Goal: Transaction & Acquisition: Purchase product/service

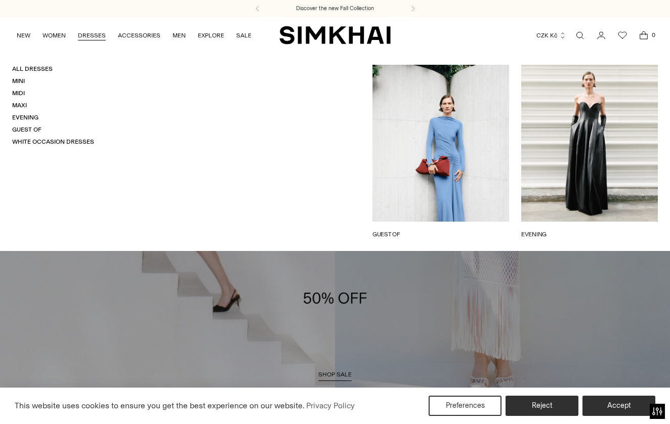
click at [97, 36] on link "DRESSES" at bounding box center [92, 35] width 28 height 22
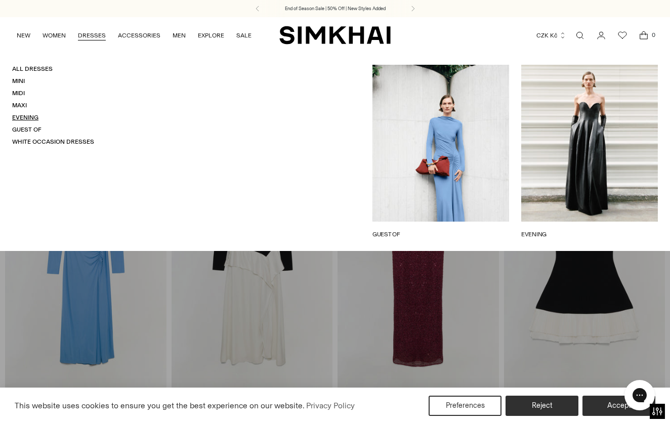
click at [30, 116] on link "Evening" at bounding box center [25, 117] width 26 height 7
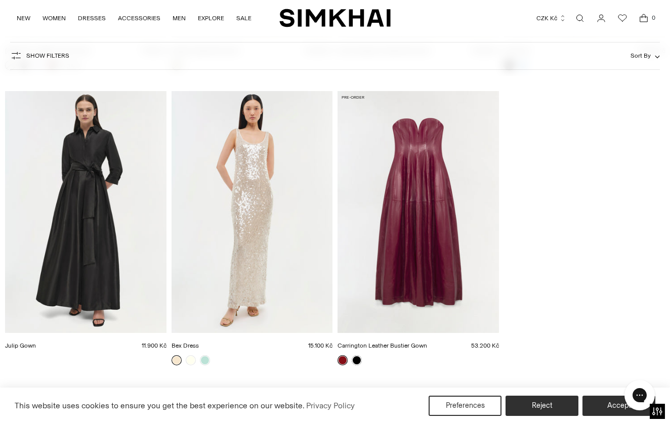
click at [0, 0] on img "Carrington Leather Bustier Gown" at bounding box center [0, 0] width 0 height 0
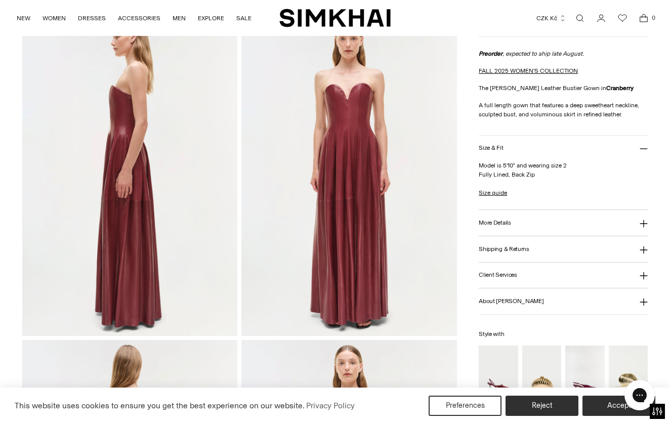
scroll to position [388, 0]
click at [387, 195] on img at bounding box center [348, 174] width 215 height 323
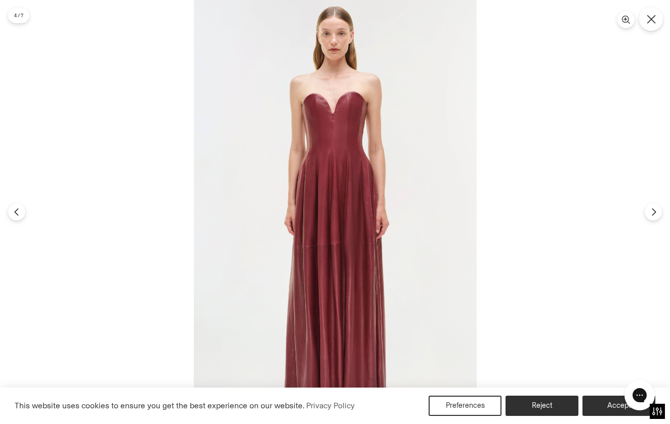
click at [648, 24] on button "Close" at bounding box center [651, 19] width 24 height 24
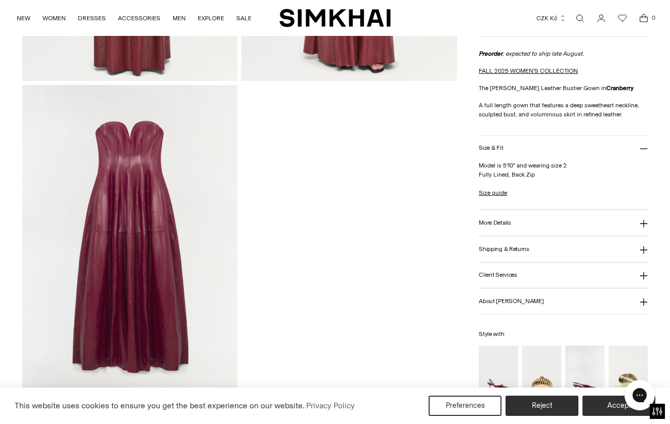
scroll to position [969, 0]
click at [131, 208] on img at bounding box center [129, 246] width 215 height 323
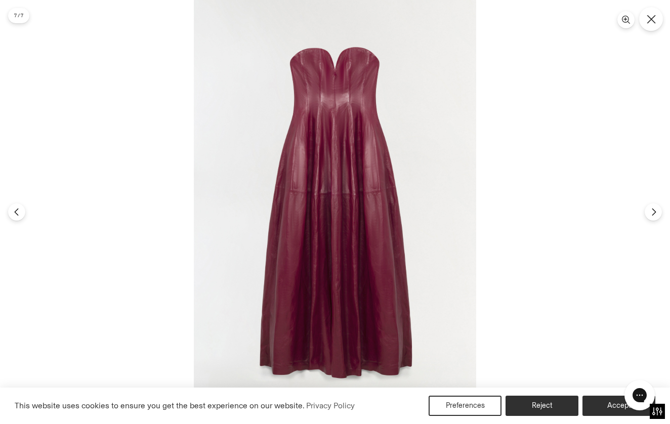
click at [655, 20] on icon "Close" at bounding box center [650, 19] width 9 height 9
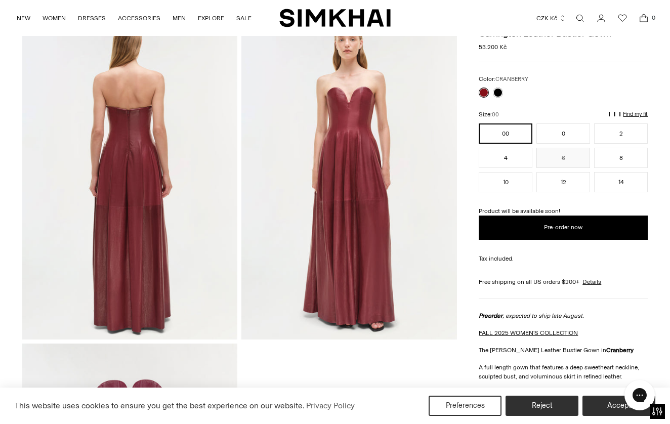
scroll to position [627, 0]
